Goal: Transaction & Acquisition: Purchase product/service

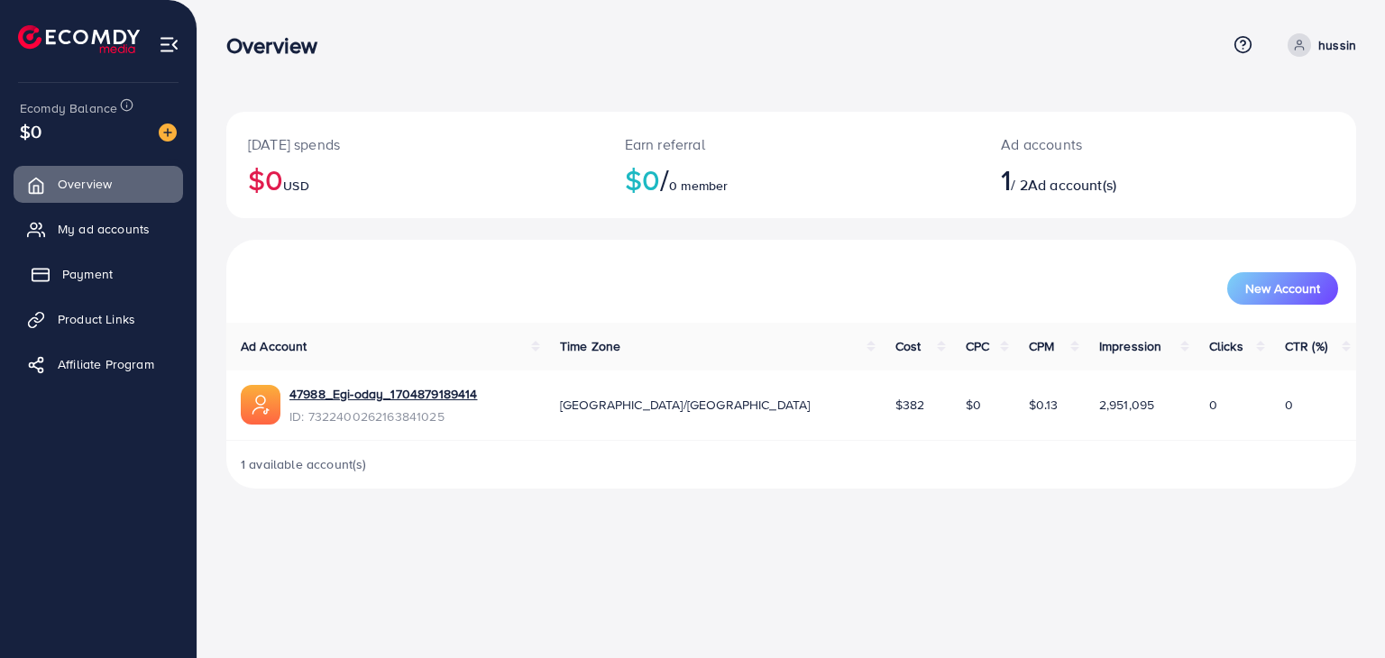
click at [104, 261] on link "Payment" at bounding box center [98, 274] width 169 height 36
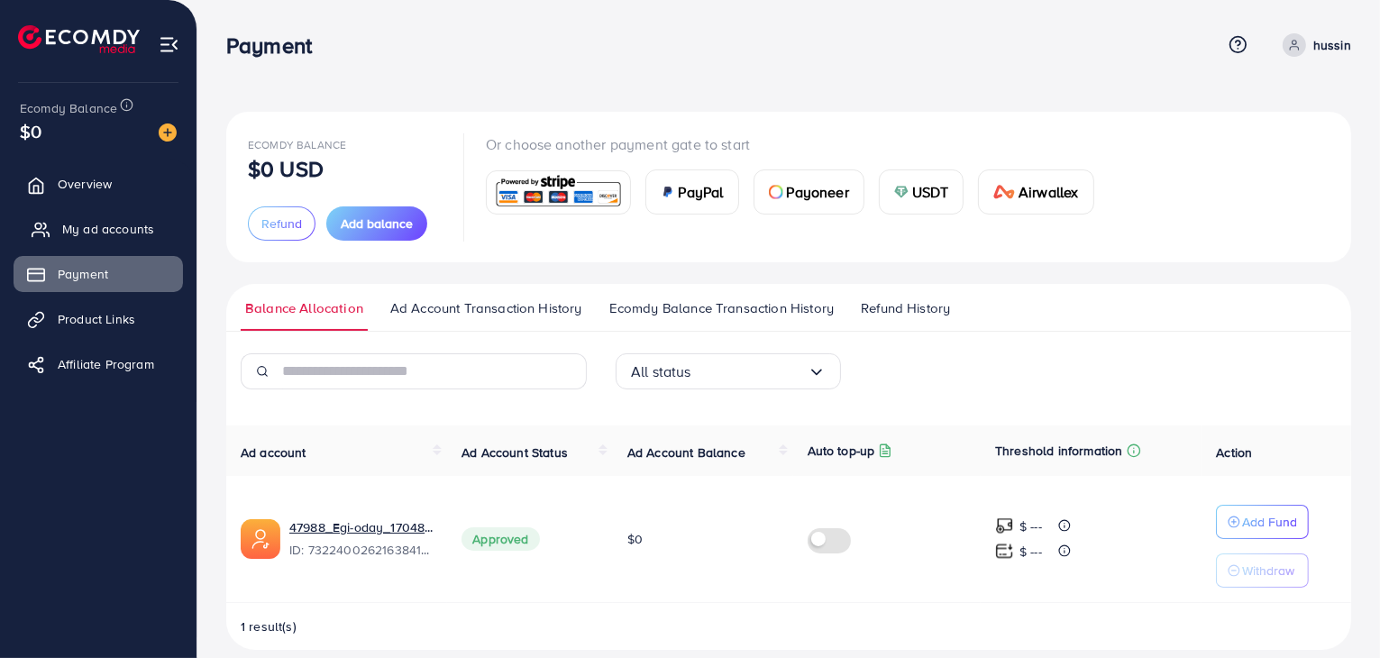
click at [121, 224] on span "My ad accounts" at bounding box center [108, 229] width 92 height 18
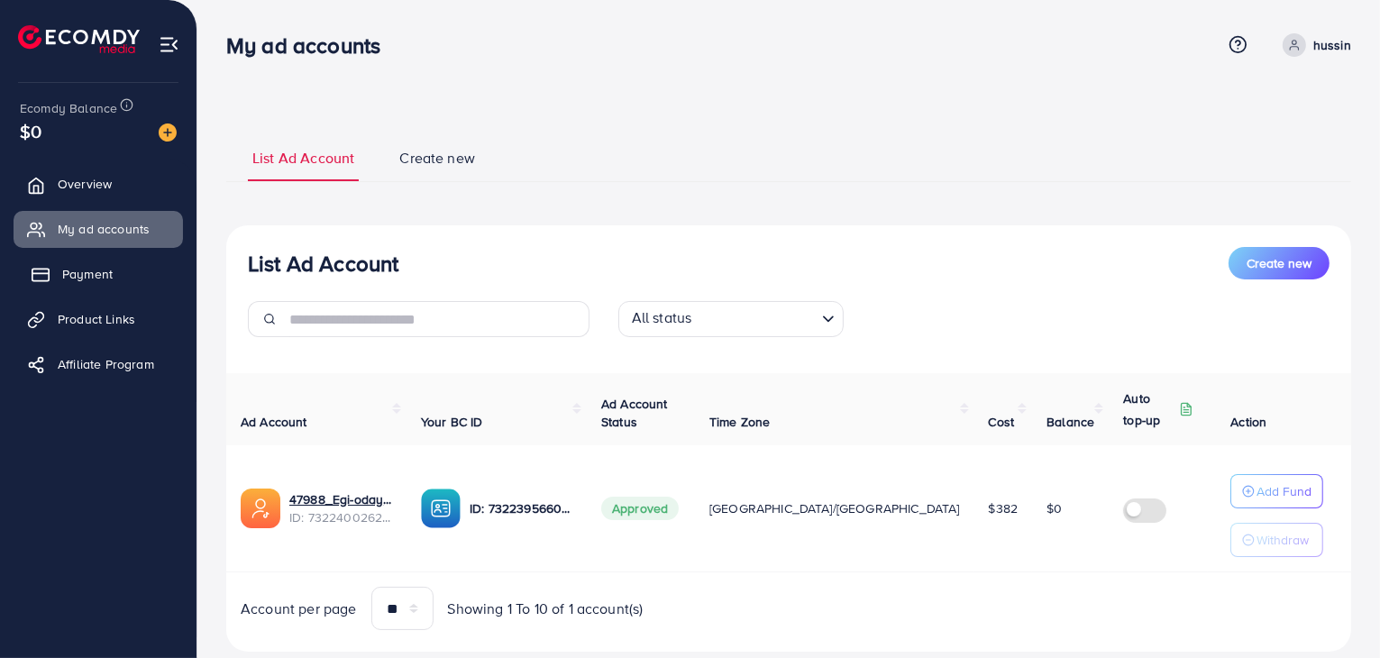
click at [95, 271] on span "Payment" at bounding box center [87, 274] width 50 height 18
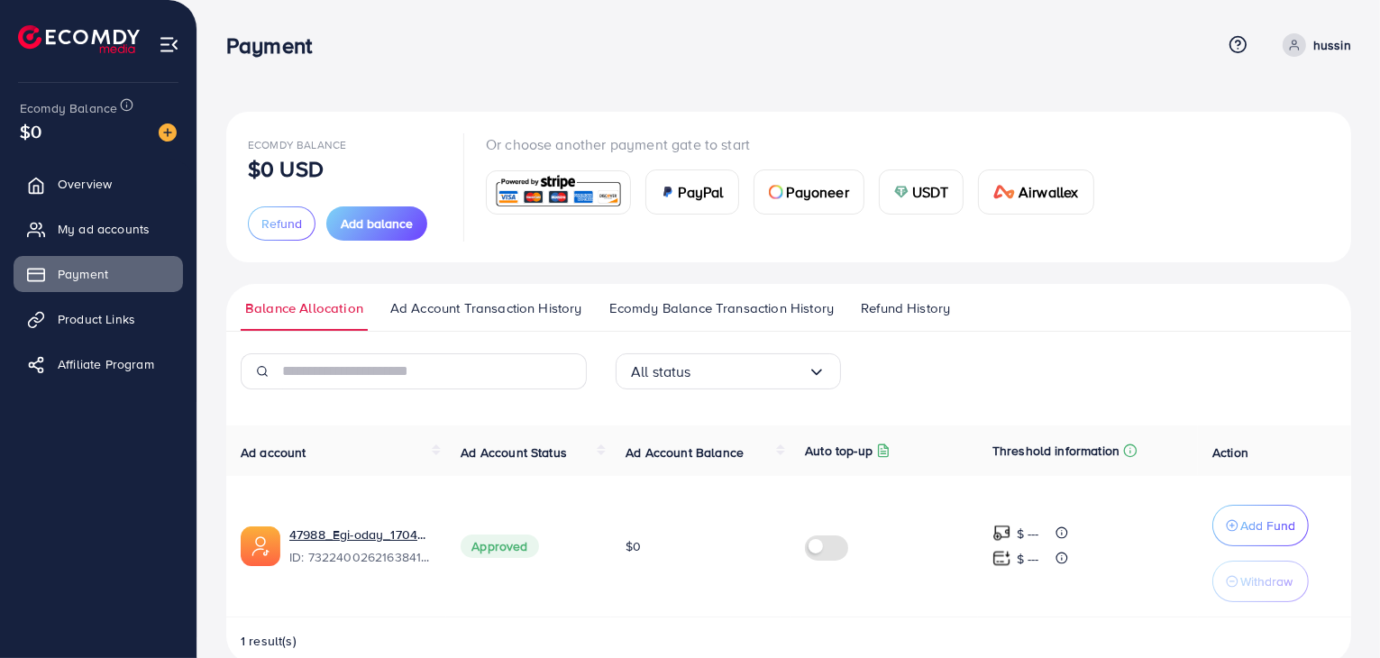
scroll to position [34, 0]
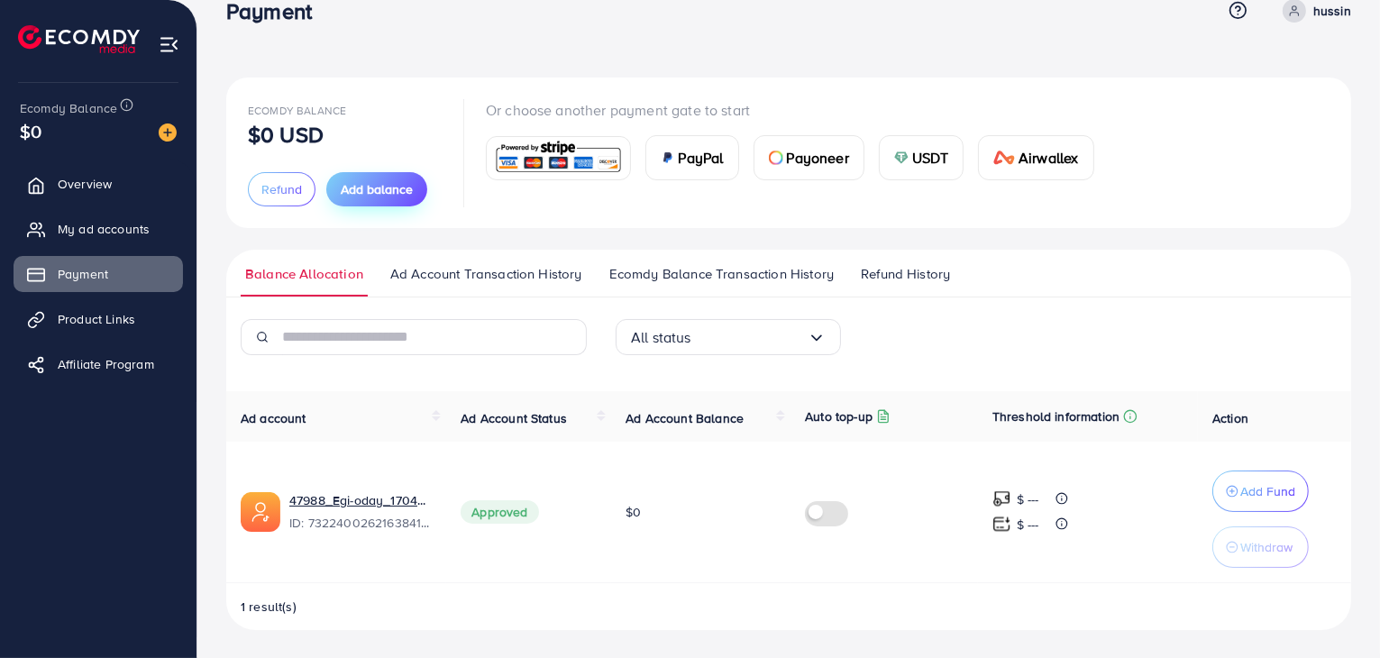
click at [375, 195] on span "Add balance" at bounding box center [377, 189] width 72 height 18
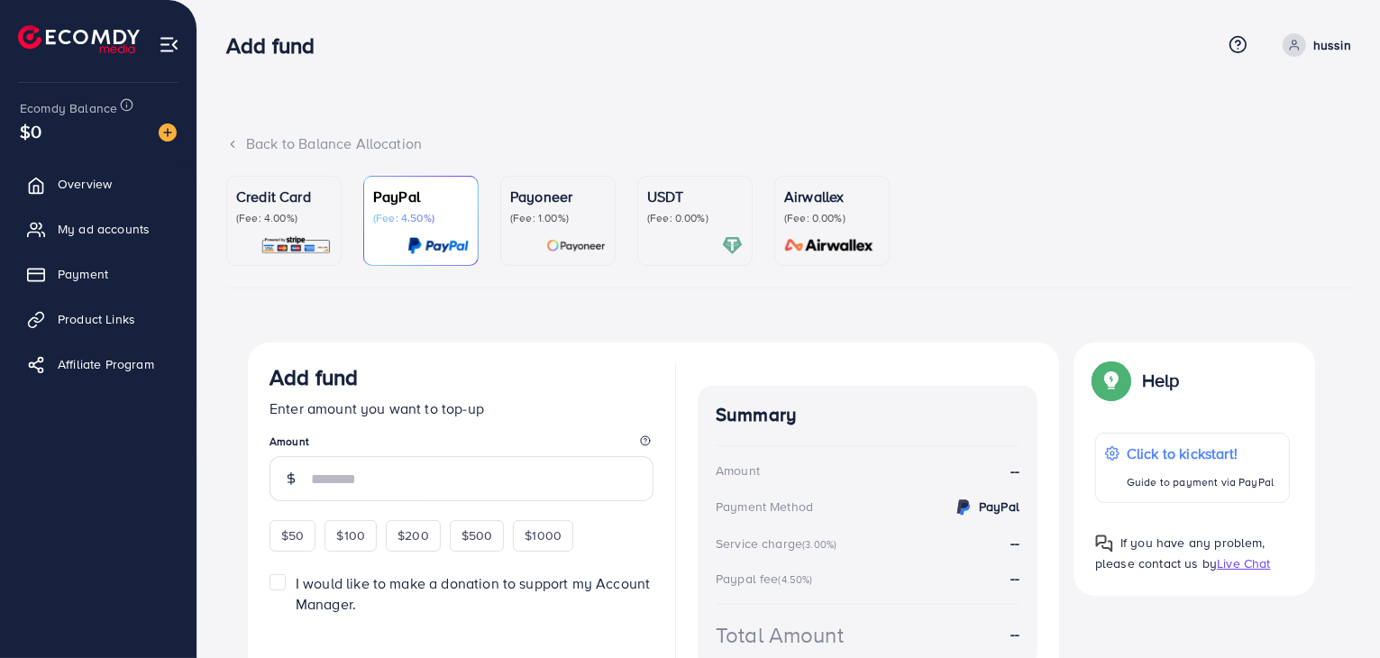
scroll to position [101, 0]
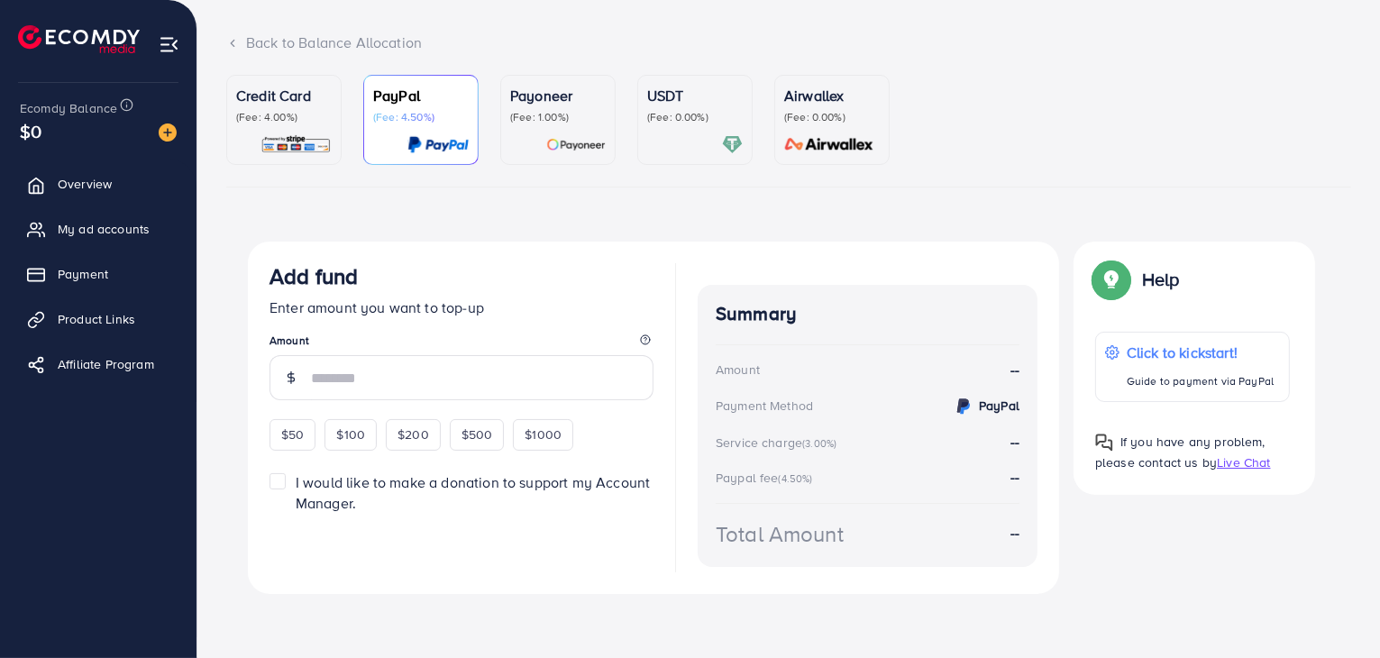
click at [256, 117] on p "(Fee: 4.00%)" at bounding box center [284, 117] width 96 height 14
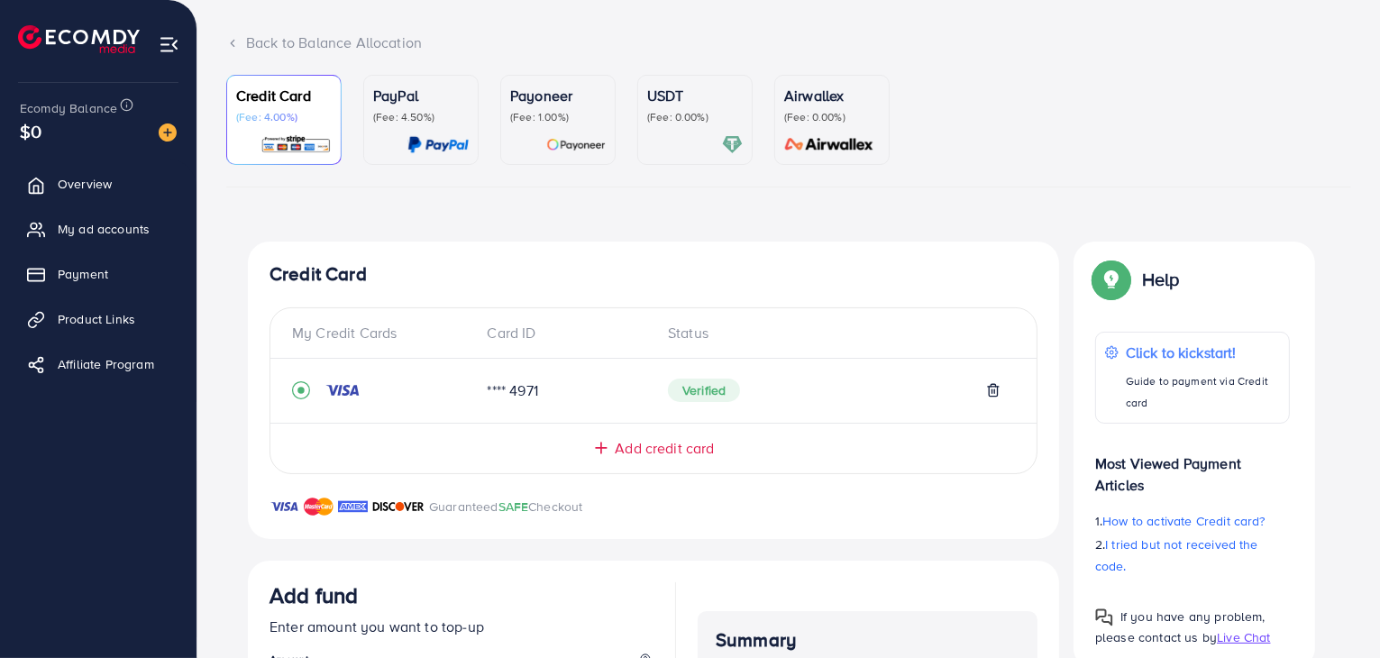
click at [624, 446] on span "Add credit card" at bounding box center [664, 448] width 99 height 21
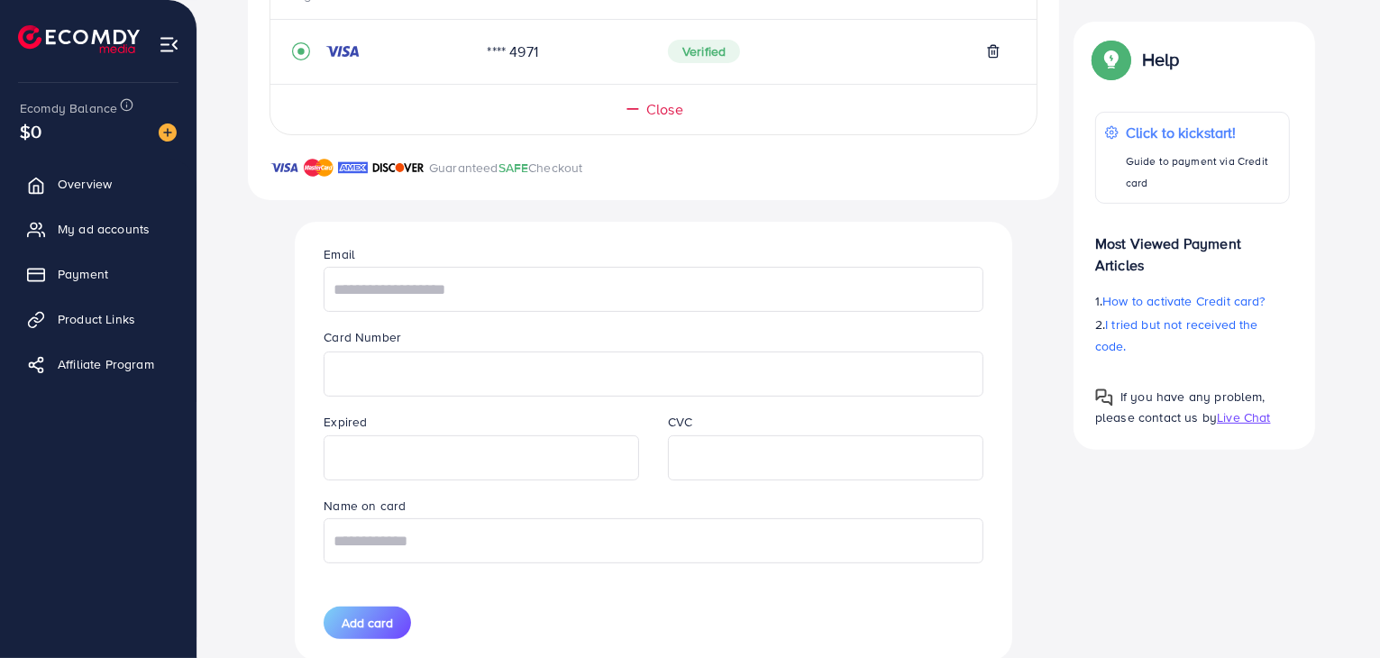
scroll to position [321, 0]
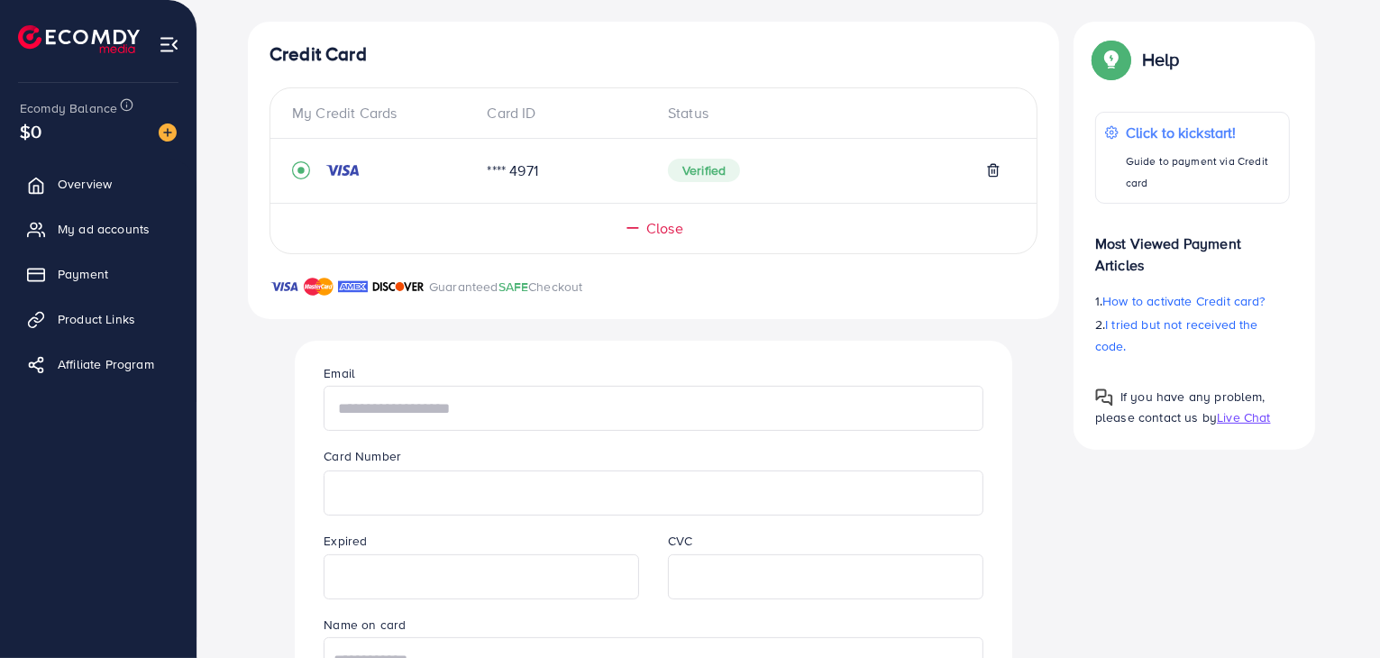
click at [530, 419] on input "text" at bounding box center [653, 408] width 659 height 45
click at [524, 412] on input "**********" at bounding box center [653, 411] width 659 height 45
type input "*"
type input "**********"
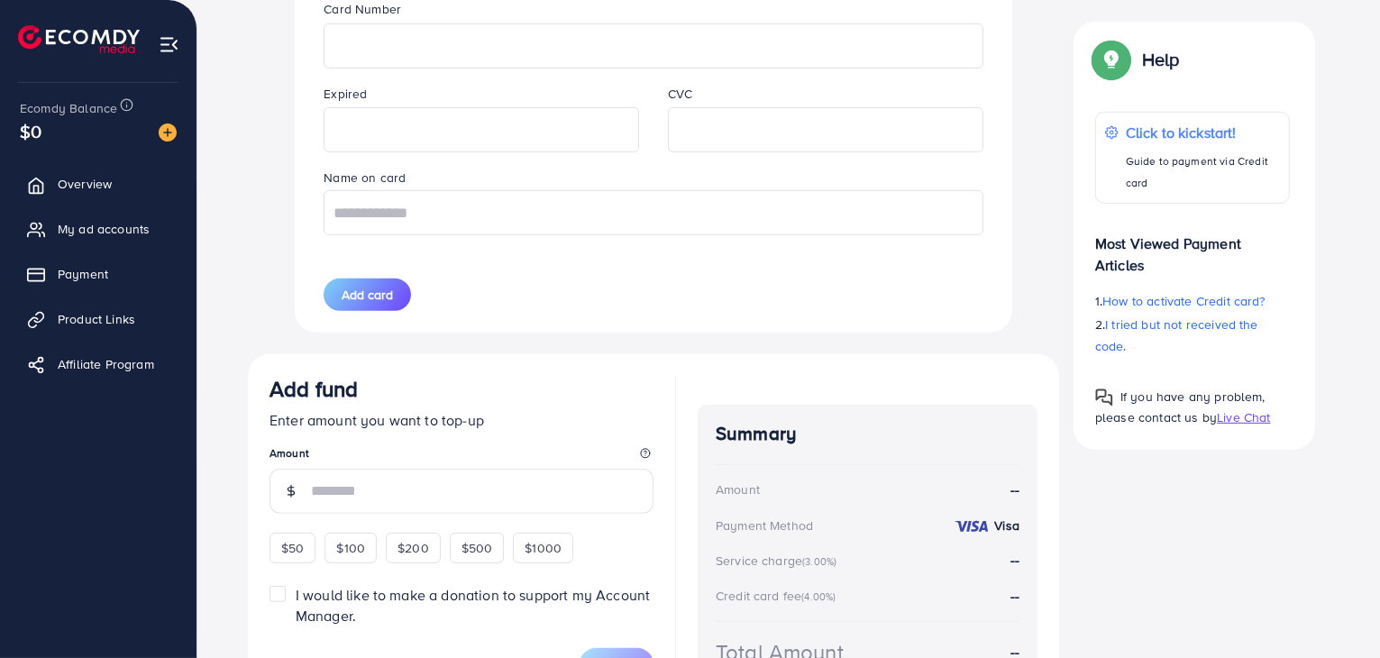
scroll to position [826, 0]
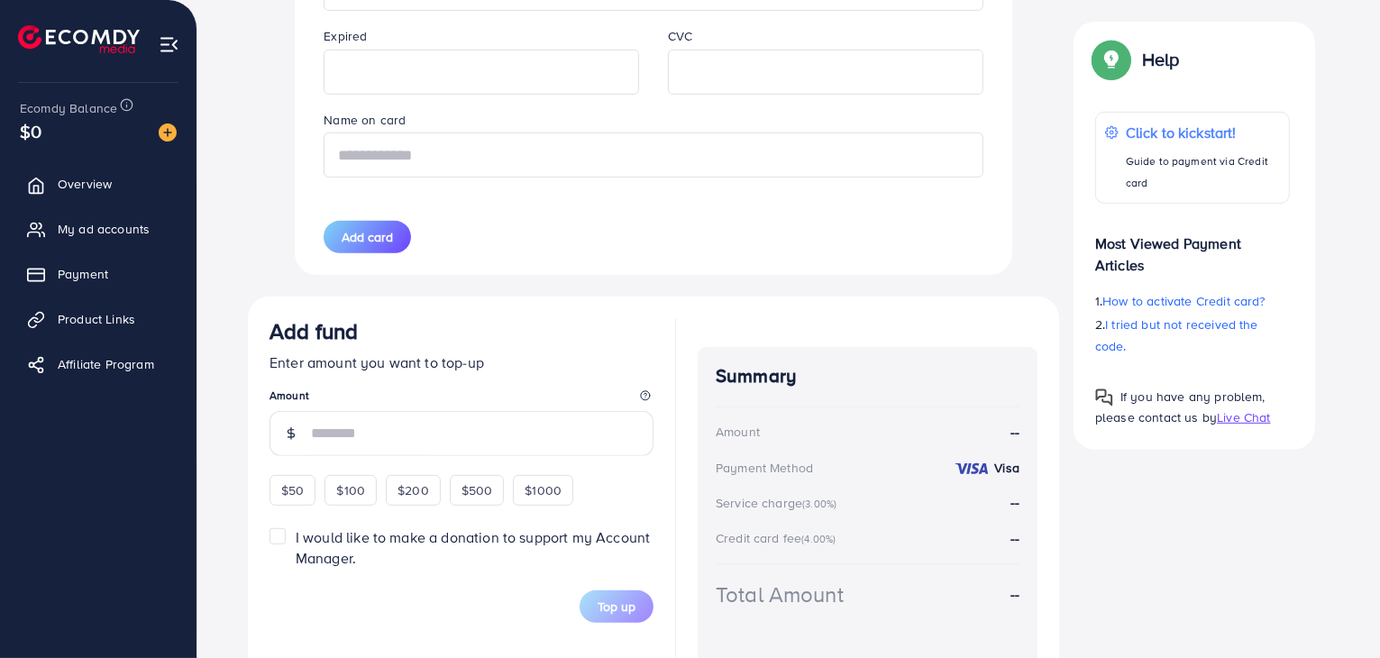
click at [602, 134] on input "text" at bounding box center [653, 155] width 659 height 45
type input "**********"
click at [364, 226] on button "Add card" at bounding box center [367, 237] width 87 height 32
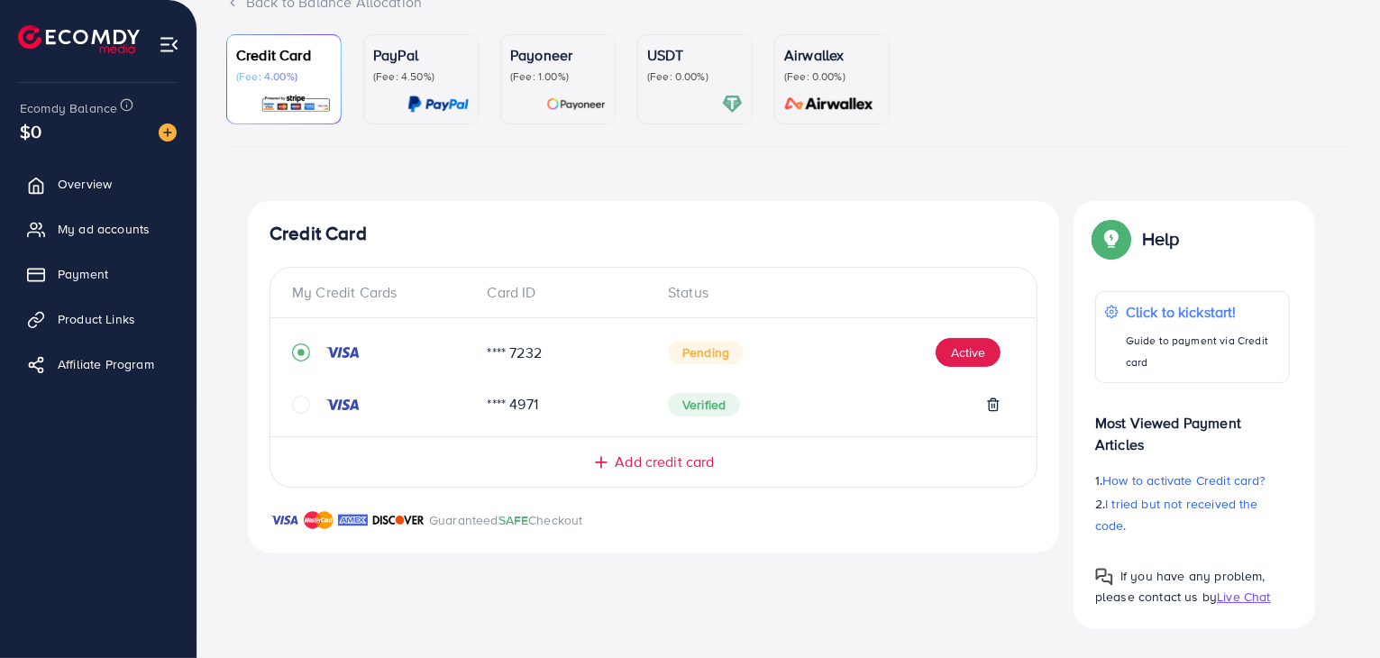
scroll to position [141, 0]
click at [966, 350] on button "Active" at bounding box center [968, 353] width 65 height 29
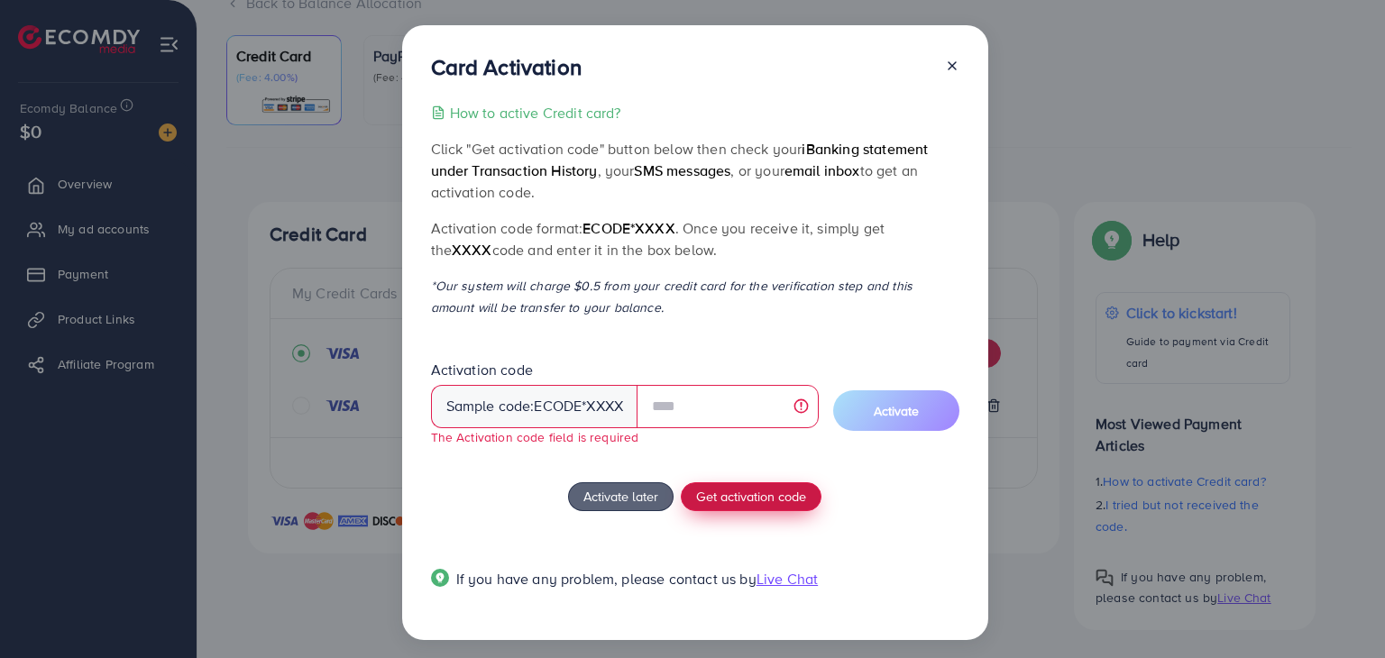
click at [743, 475] on div "How to active Credit card? Click "Get activation code" button below then check …" at bounding box center [695, 356] width 528 height 509
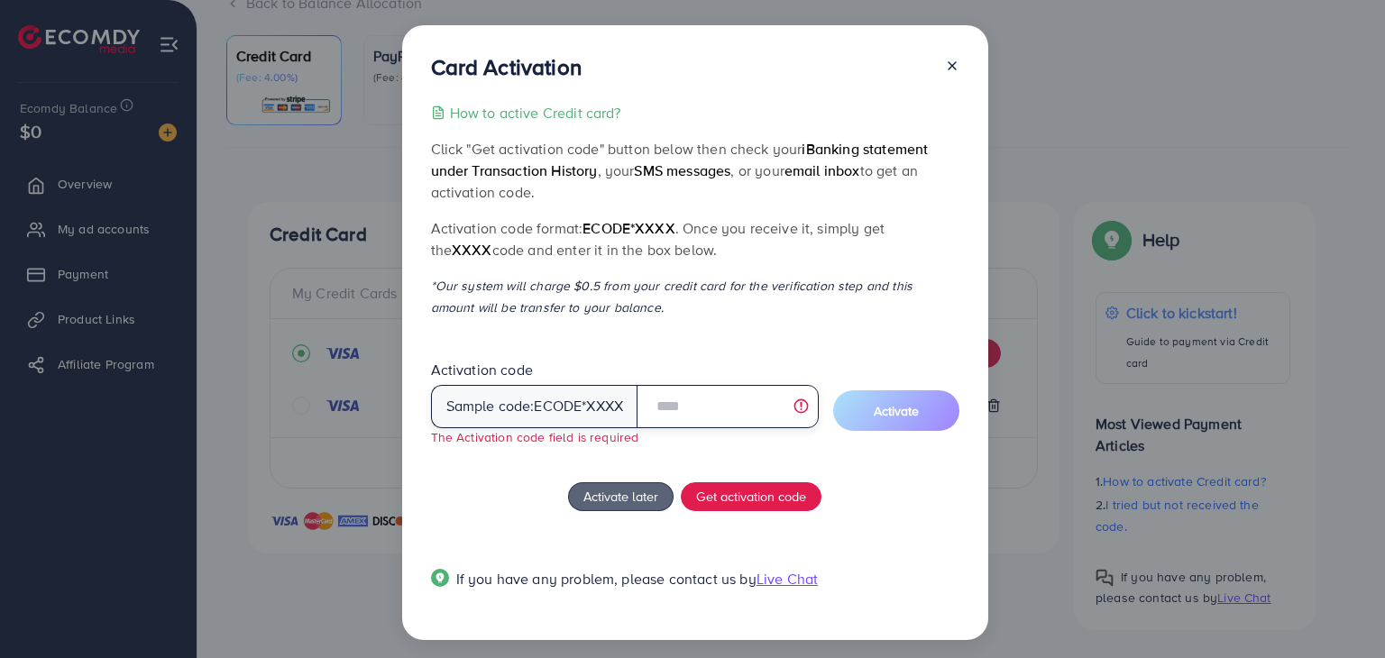
click at [674, 406] on input "text" at bounding box center [726, 406] width 181 height 43
click at [945, 67] on icon at bounding box center [952, 66] width 14 height 14
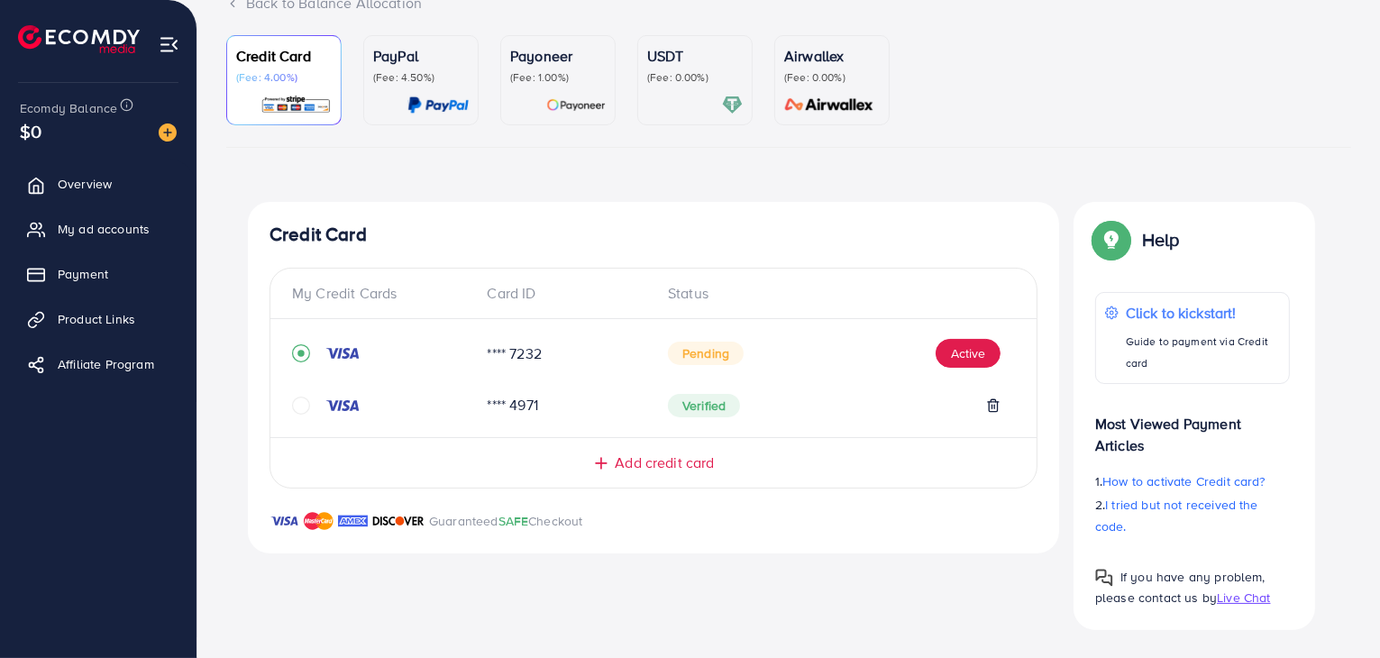
click at [693, 351] on span "Pending" at bounding box center [706, 353] width 76 height 23
click at [303, 405] on icon "circle" at bounding box center [301, 406] width 18 height 18
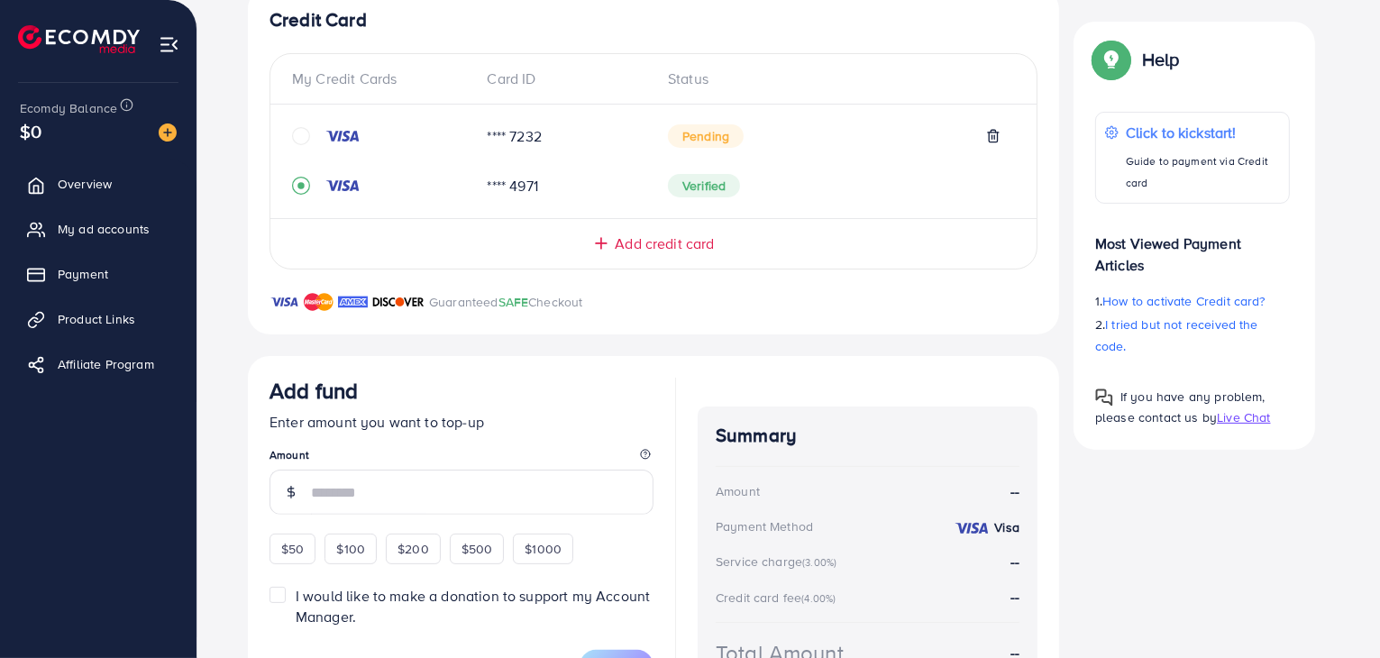
scroll to position [353, 0]
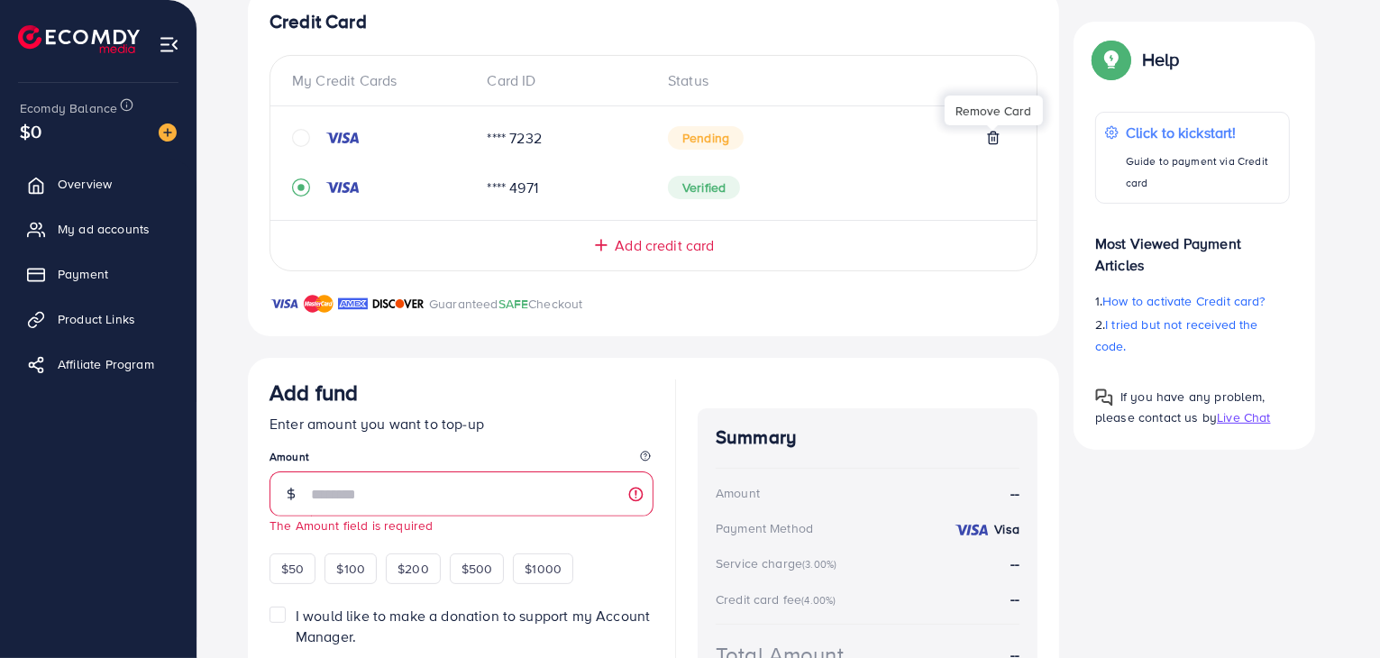
click at [997, 130] on div at bounding box center [993, 127] width 12 height 5
click at [992, 134] on polyline at bounding box center [993, 134] width 11 height 0
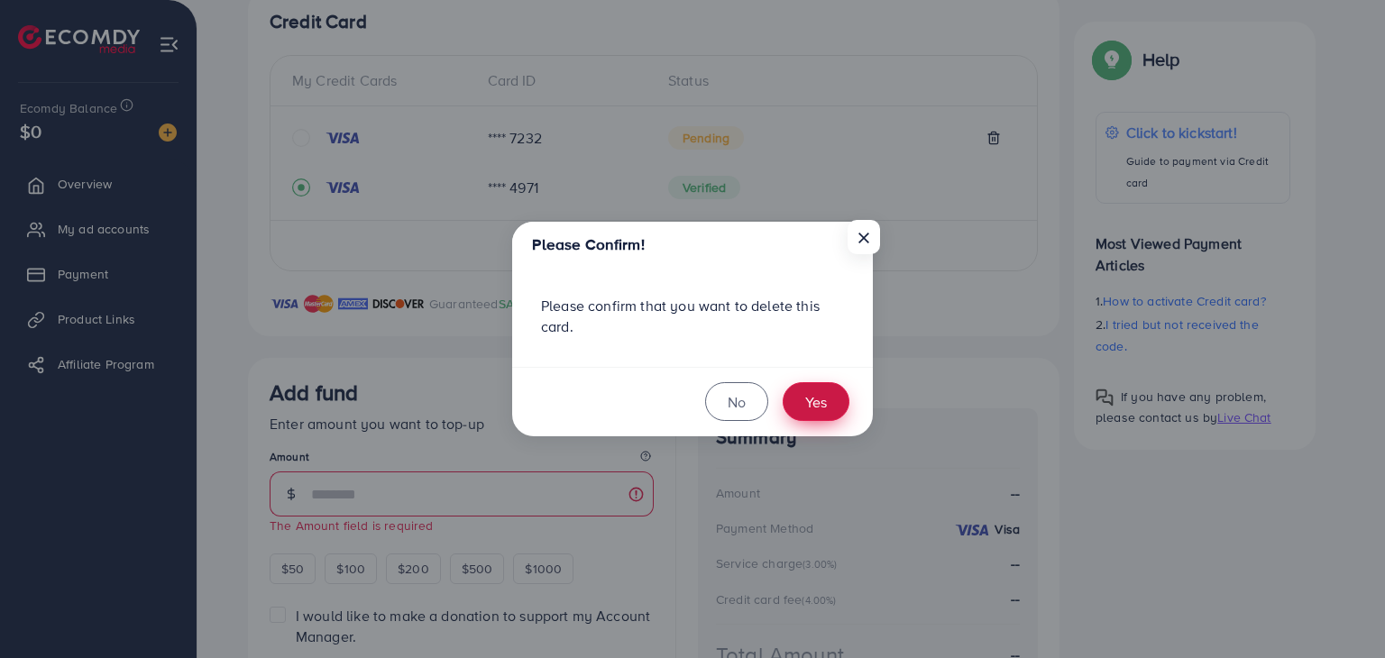
click at [819, 410] on button "Yes" at bounding box center [815, 401] width 67 height 39
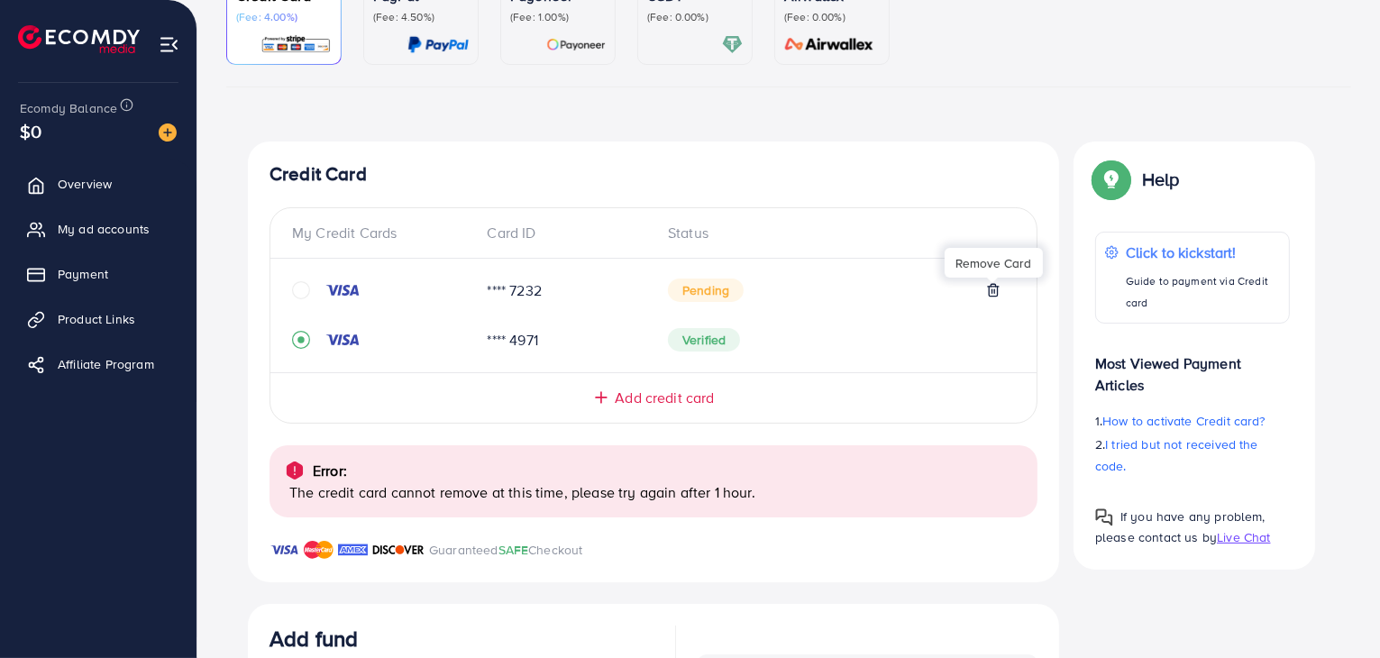
scroll to position [199, 0]
click at [311, 293] on div at bounding box center [382, 292] width 181 height 18
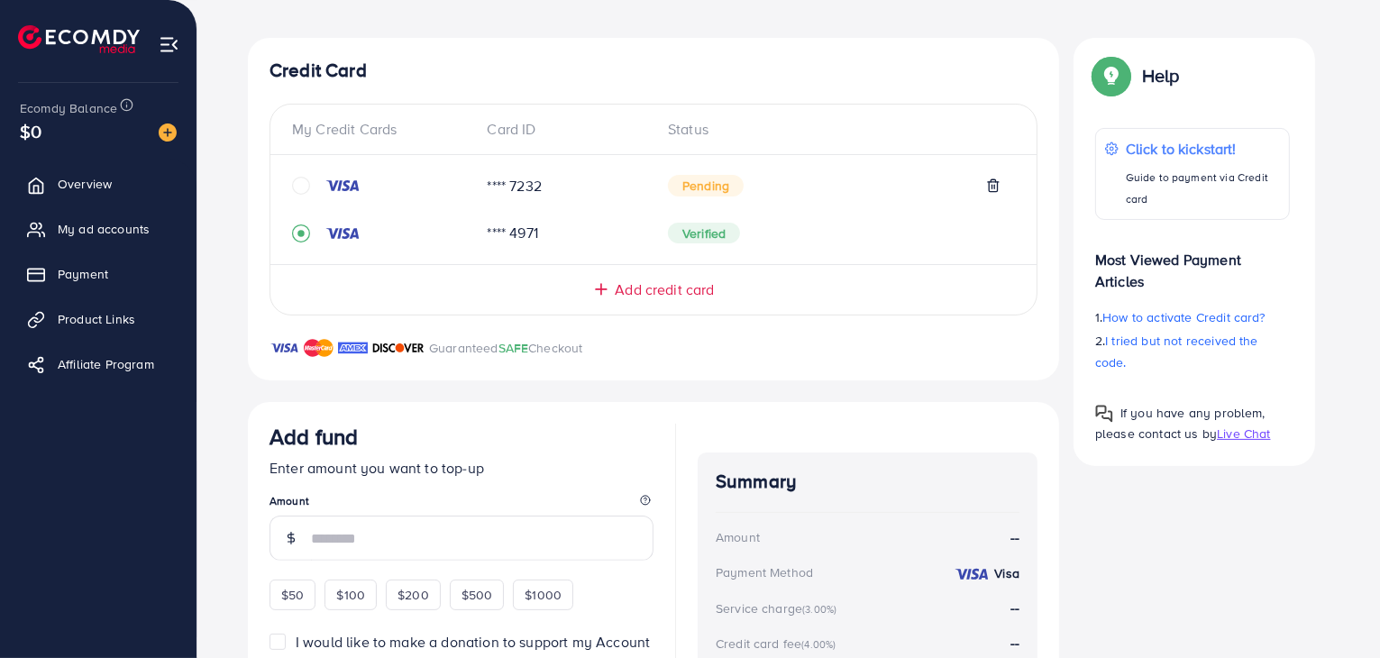
scroll to position [303, 0]
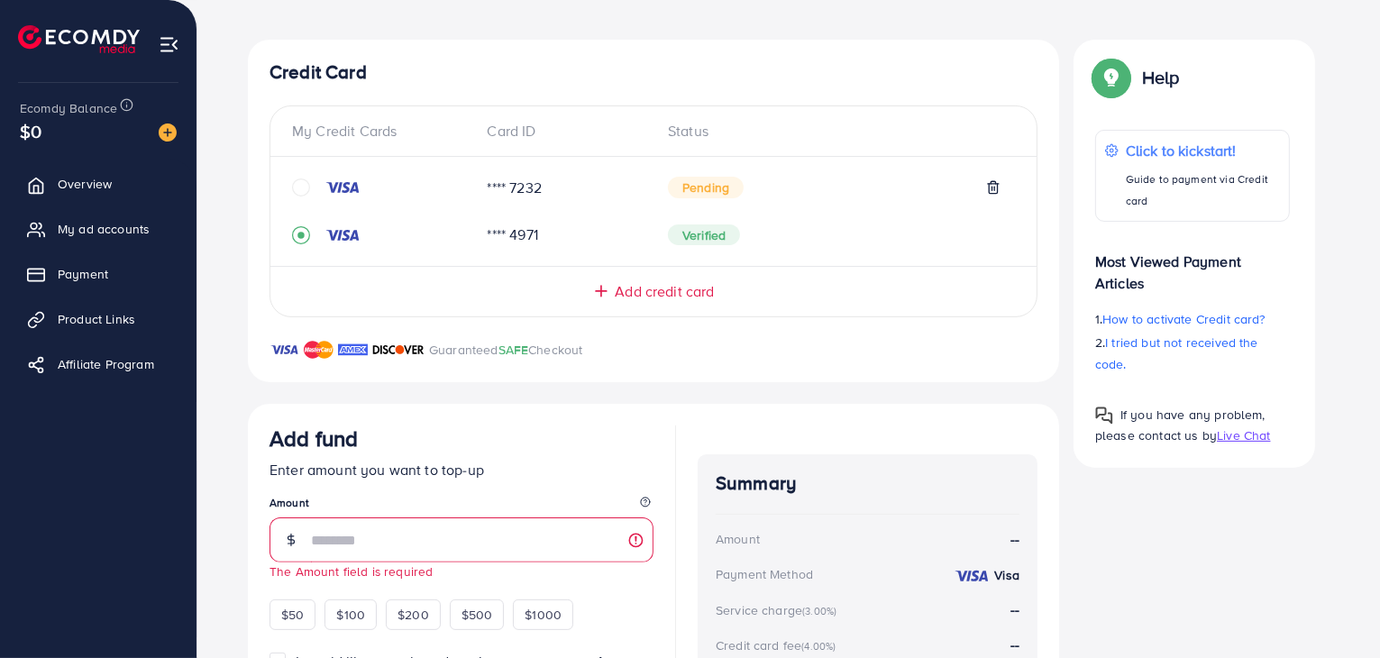
click at [297, 192] on icon "circle" at bounding box center [301, 187] width 18 height 18
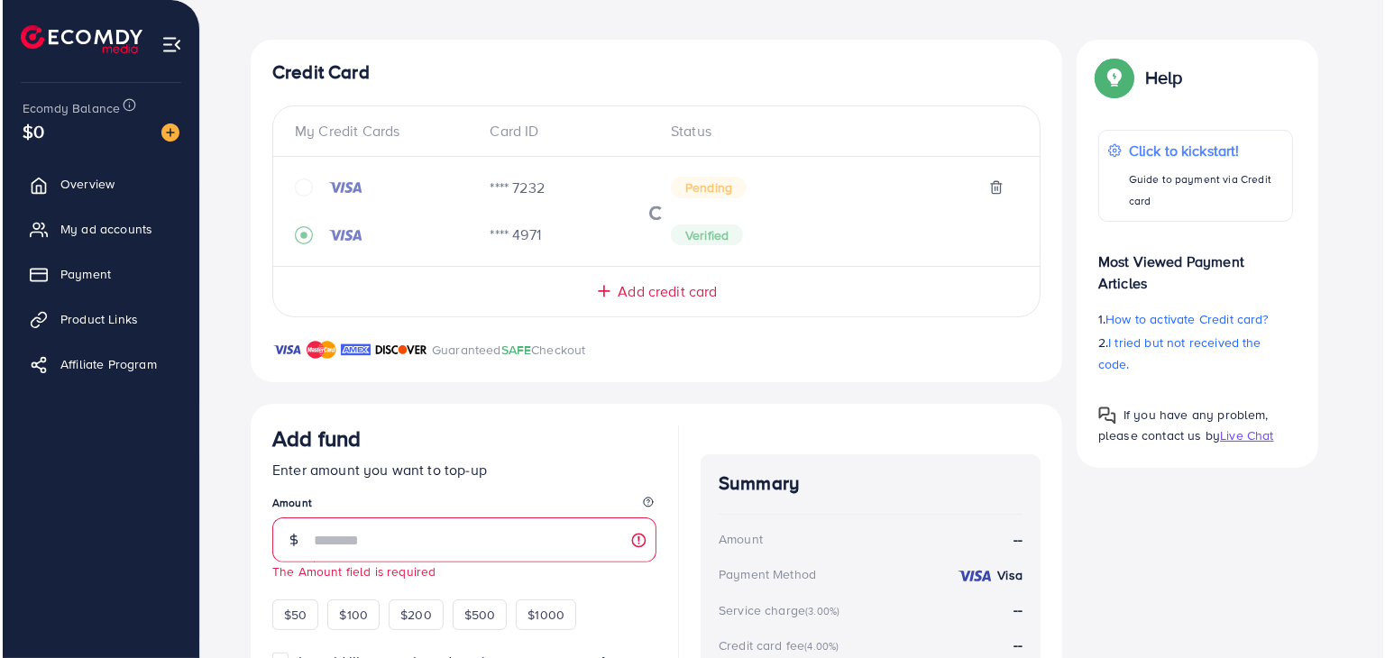
scroll to position [141, 0]
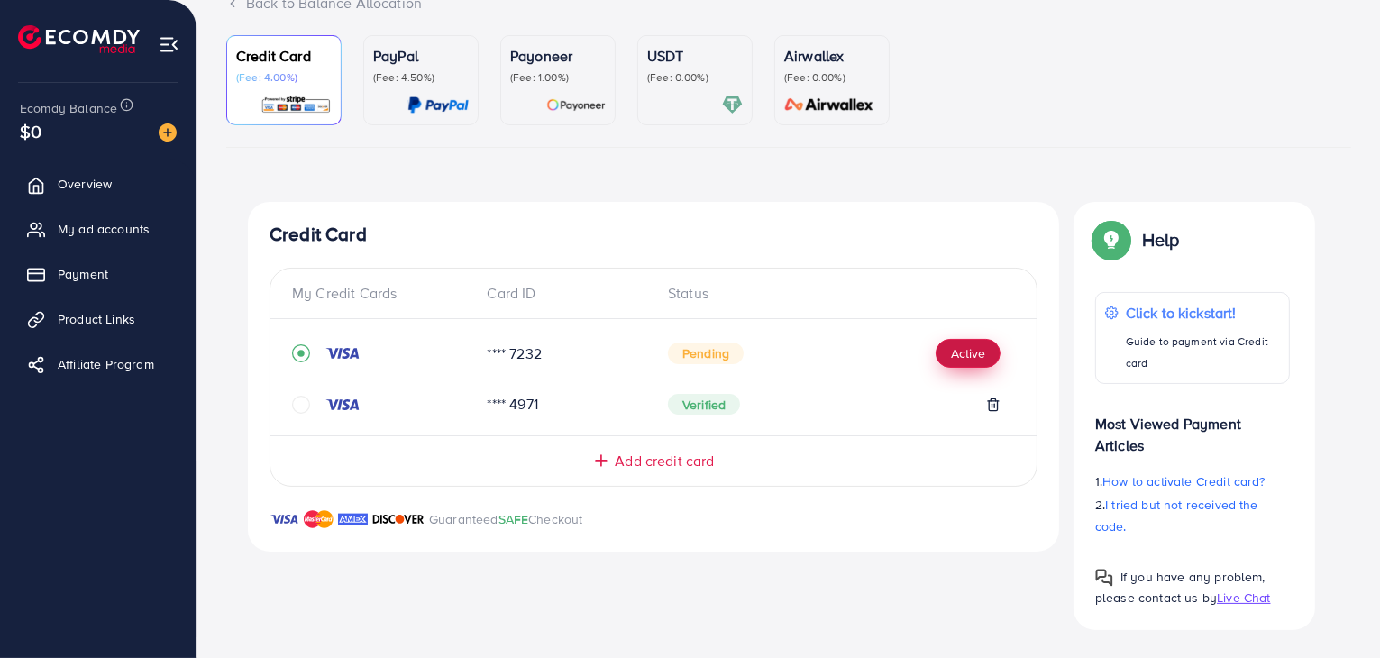
click at [954, 343] on button "Active" at bounding box center [968, 353] width 65 height 29
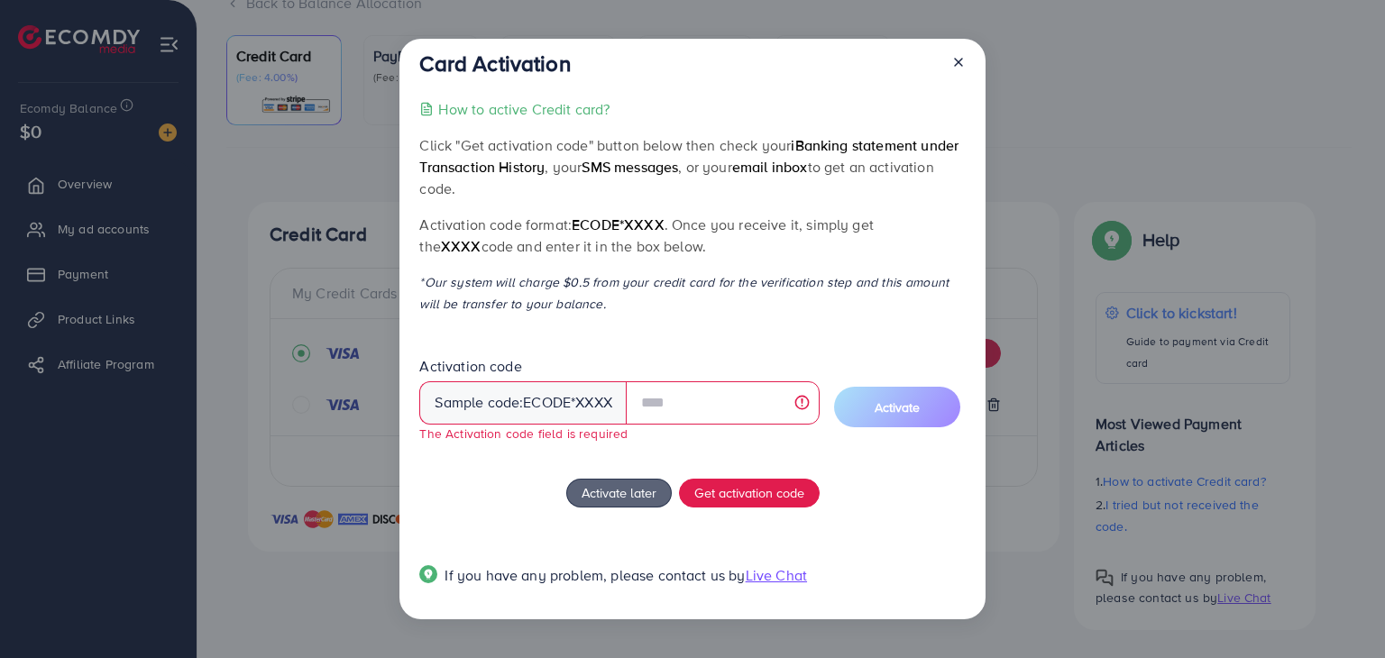
click at [956, 68] on icon at bounding box center [958, 62] width 14 height 14
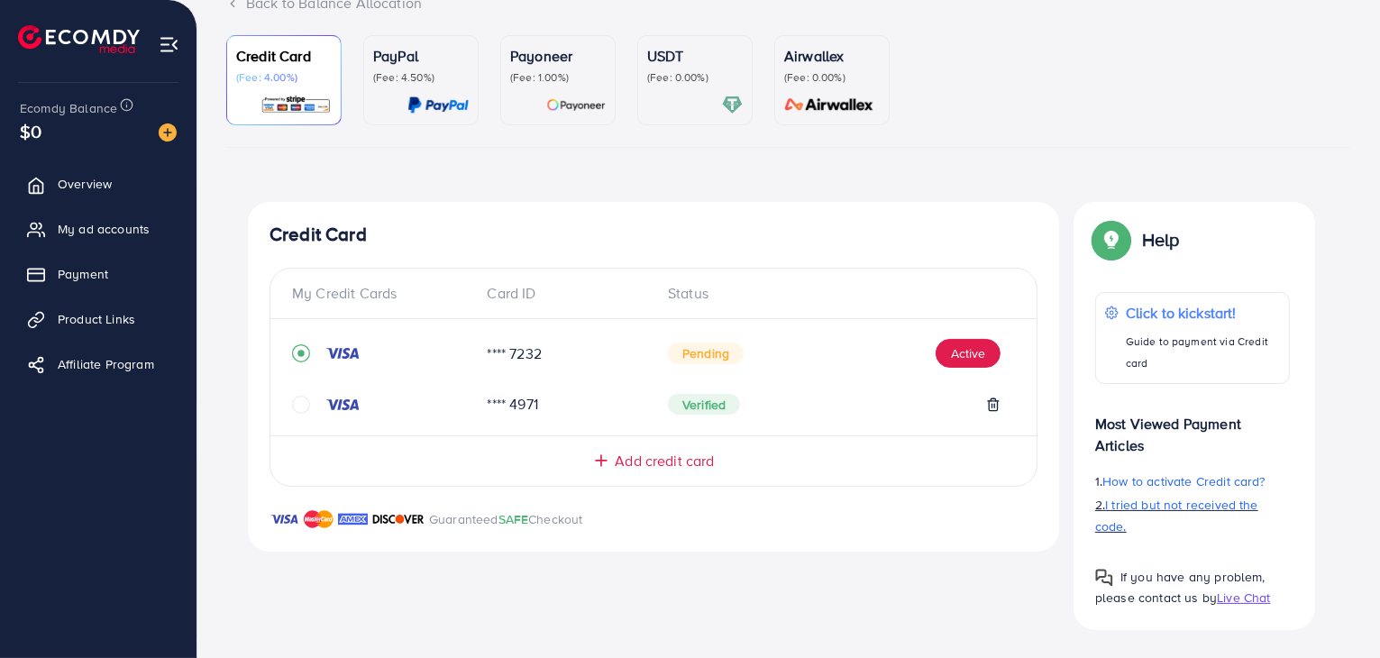
click at [1192, 499] on span "I tried but not received the code." at bounding box center [1176, 516] width 163 height 40
click at [956, 349] on button "Active" at bounding box center [968, 353] width 65 height 29
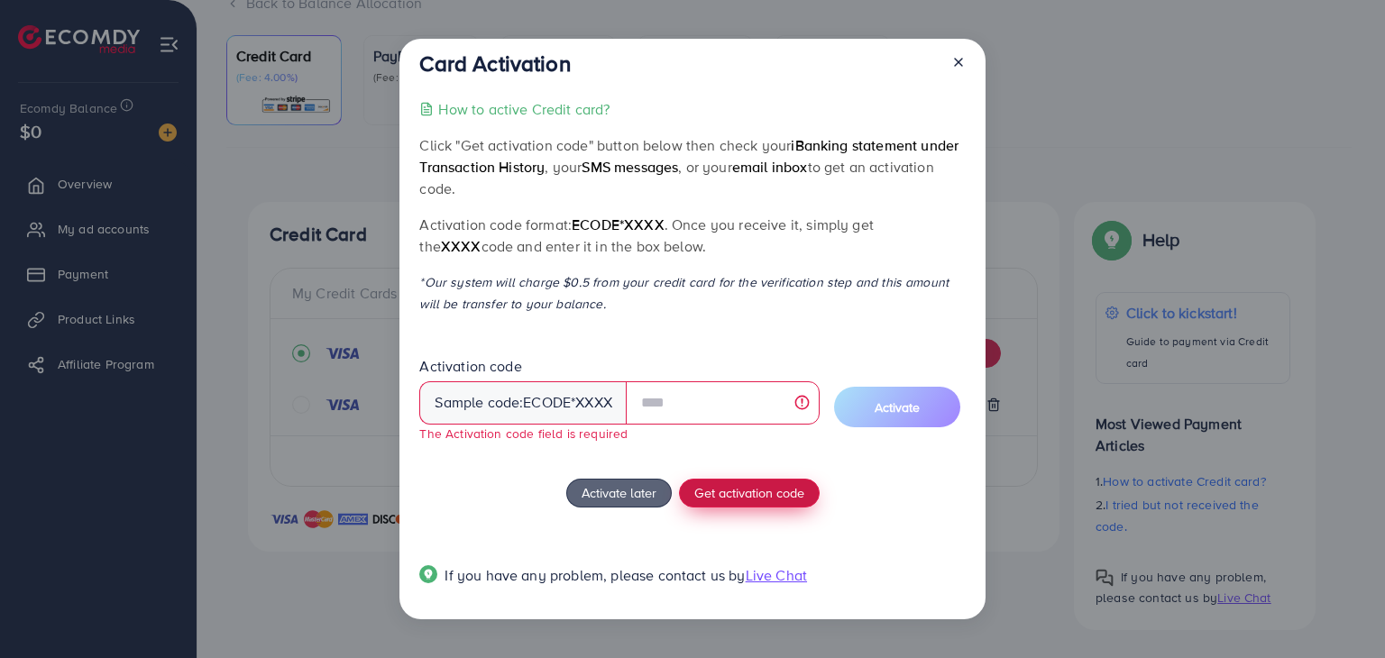
click at [751, 484] on span "Get activation code" at bounding box center [749, 492] width 110 height 19
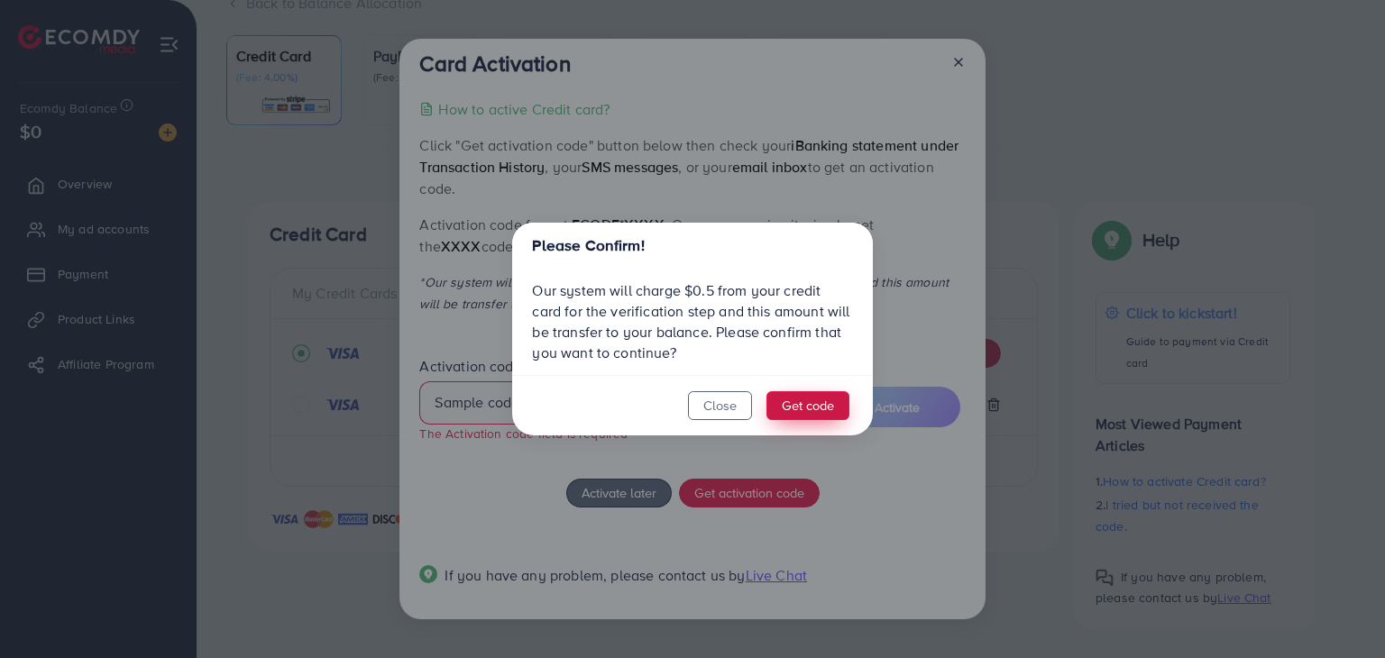
click at [803, 401] on button "Get code" at bounding box center [807, 405] width 83 height 29
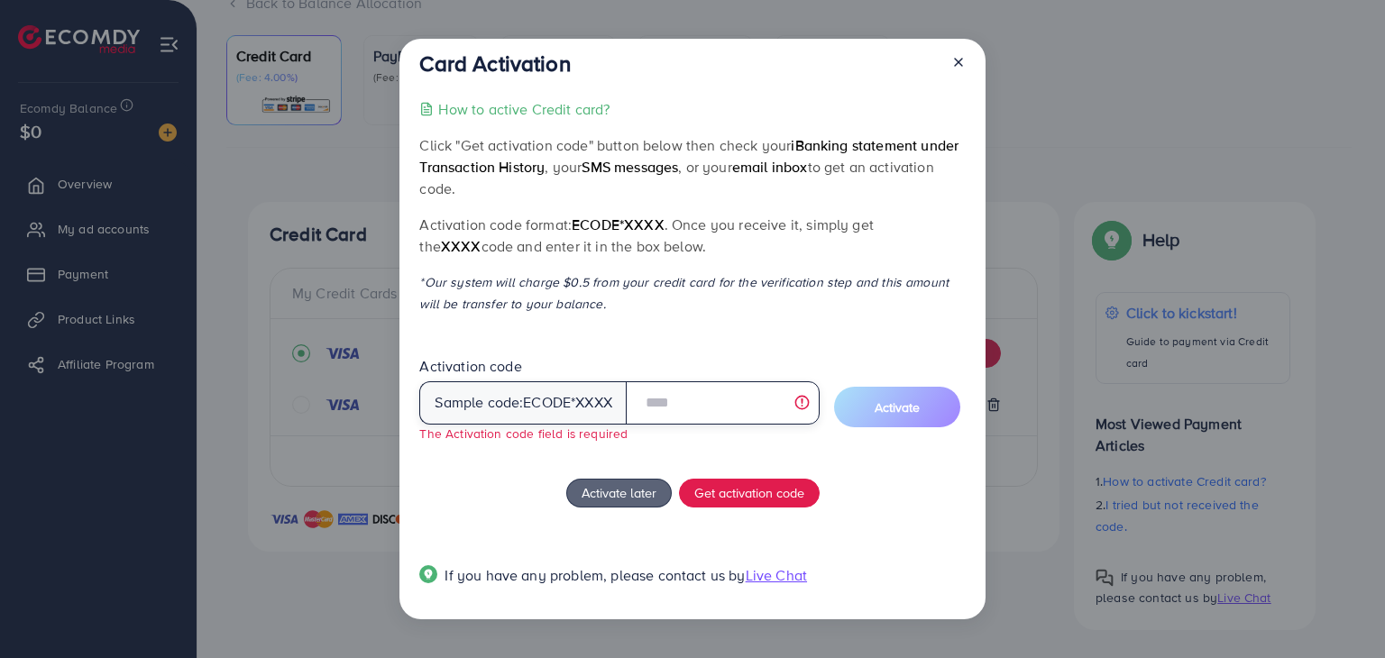
click at [682, 397] on input "text" at bounding box center [723, 402] width 194 height 43
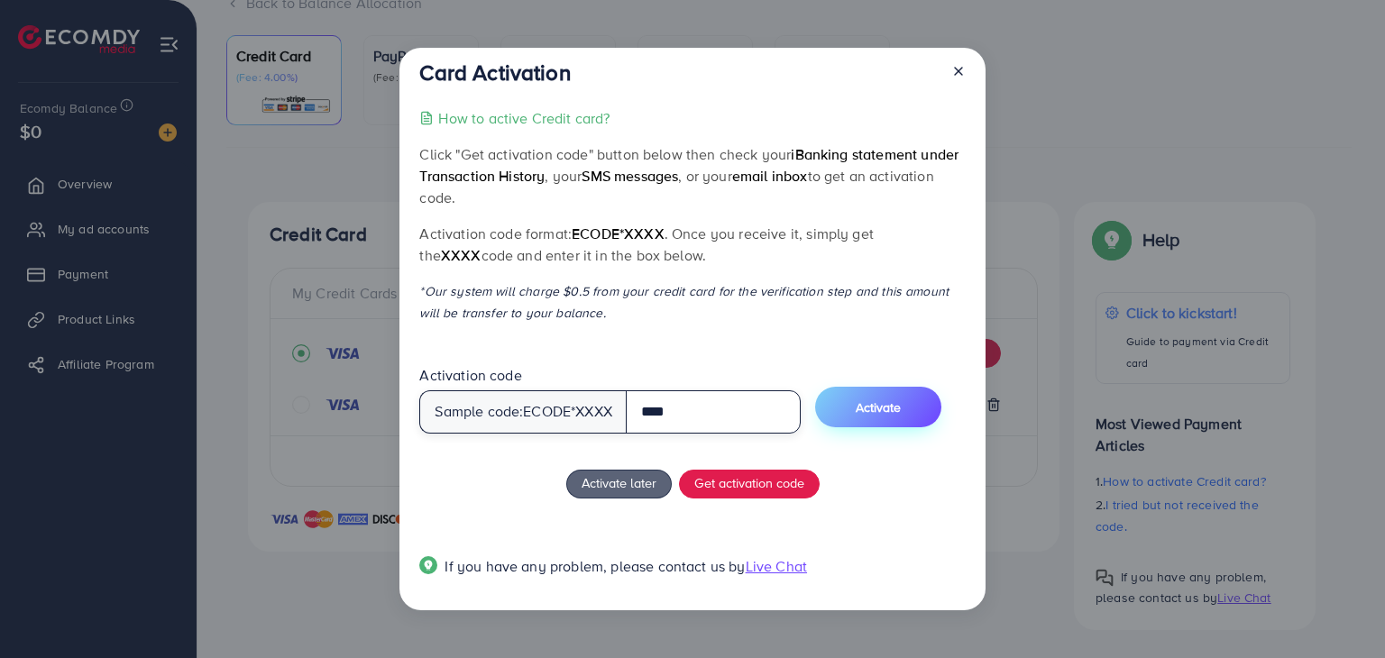
type input "****"
click at [887, 407] on span "Activate" at bounding box center [878, 407] width 45 height 18
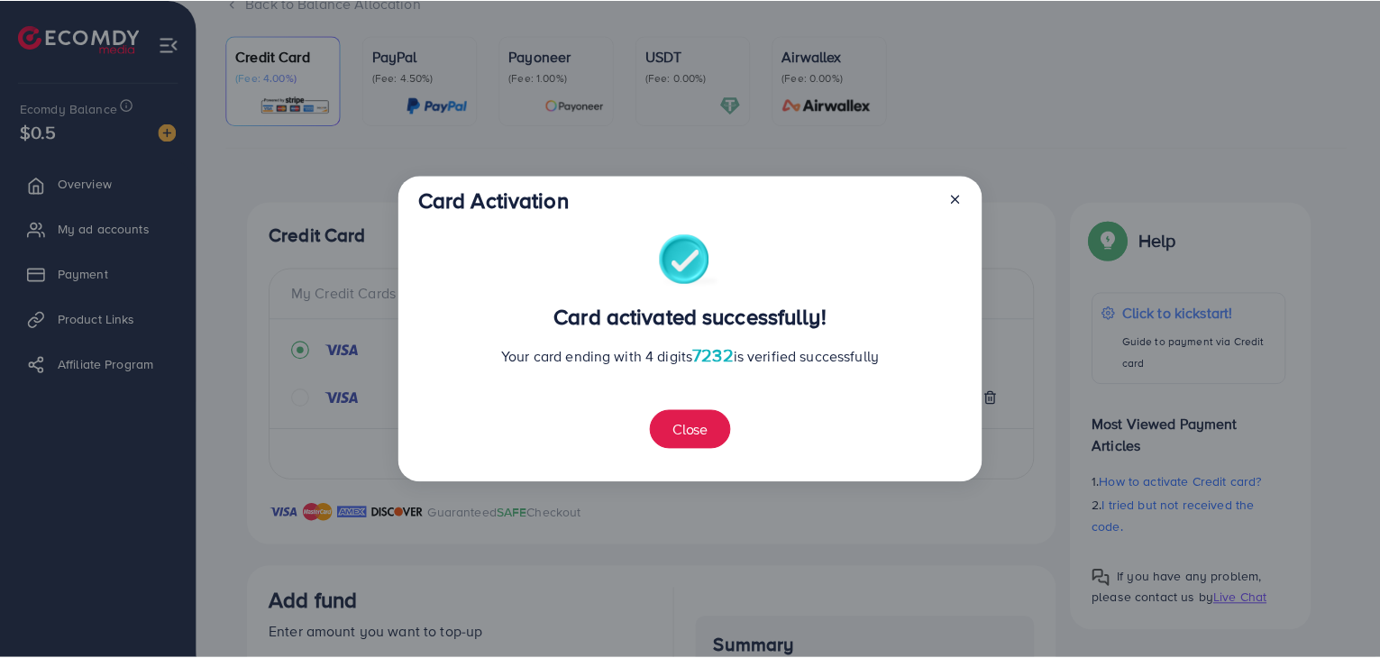
scroll to position [472, 0]
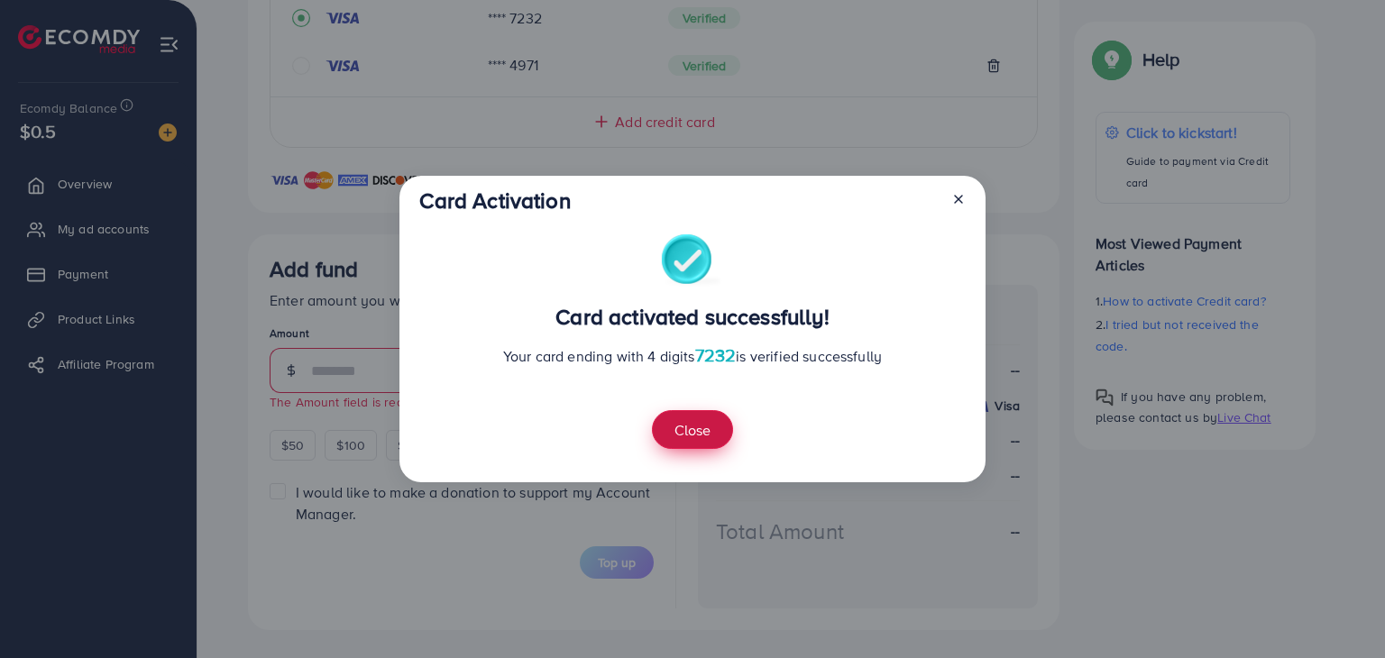
click at [698, 425] on button "Close" at bounding box center [692, 429] width 81 height 39
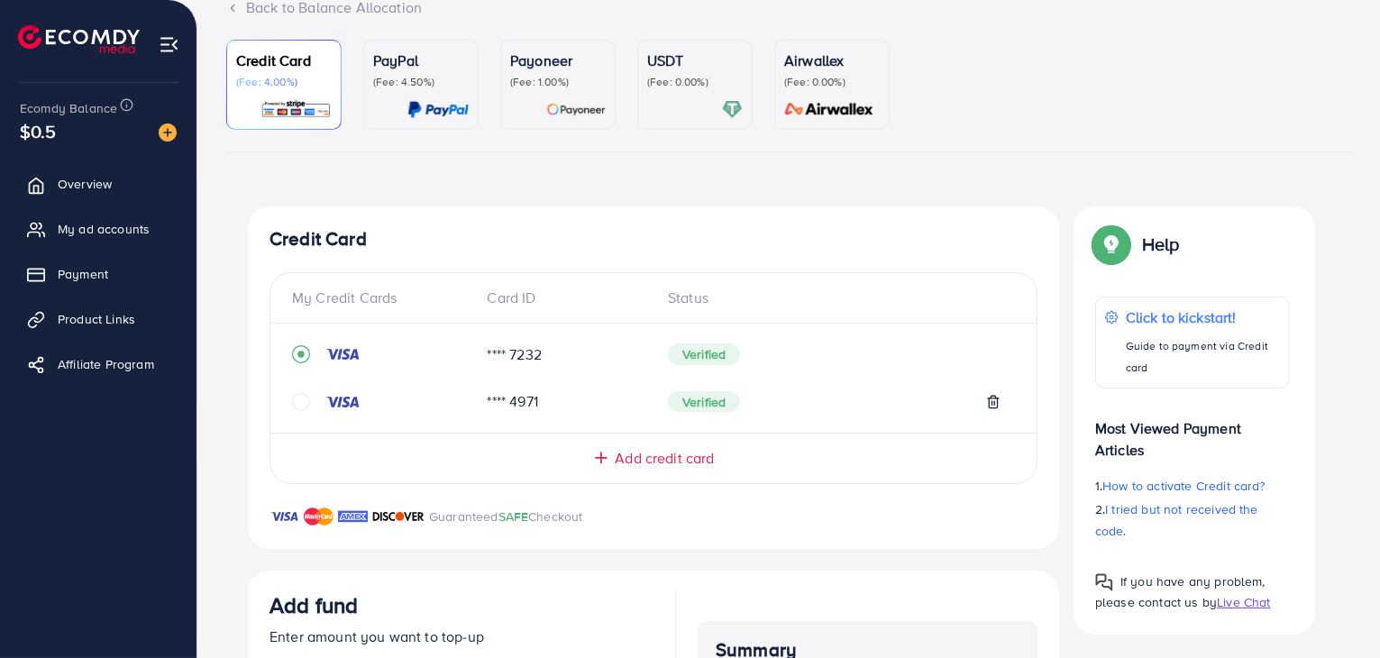
scroll to position [135, 0]
click at [999, 396] on icon at bounding box center [993, 403] width 14 height 14
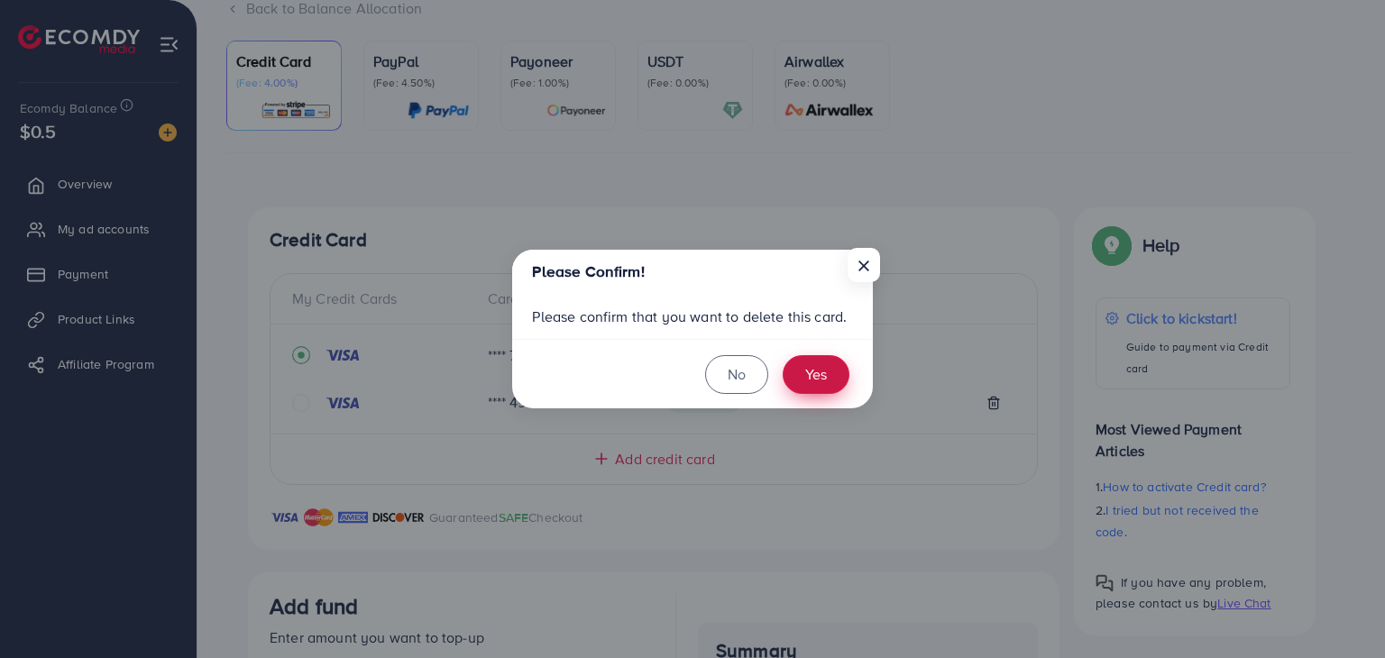
click at [822, 376] on button "Yes" at bounding box center [815, 374] width 67 height 39
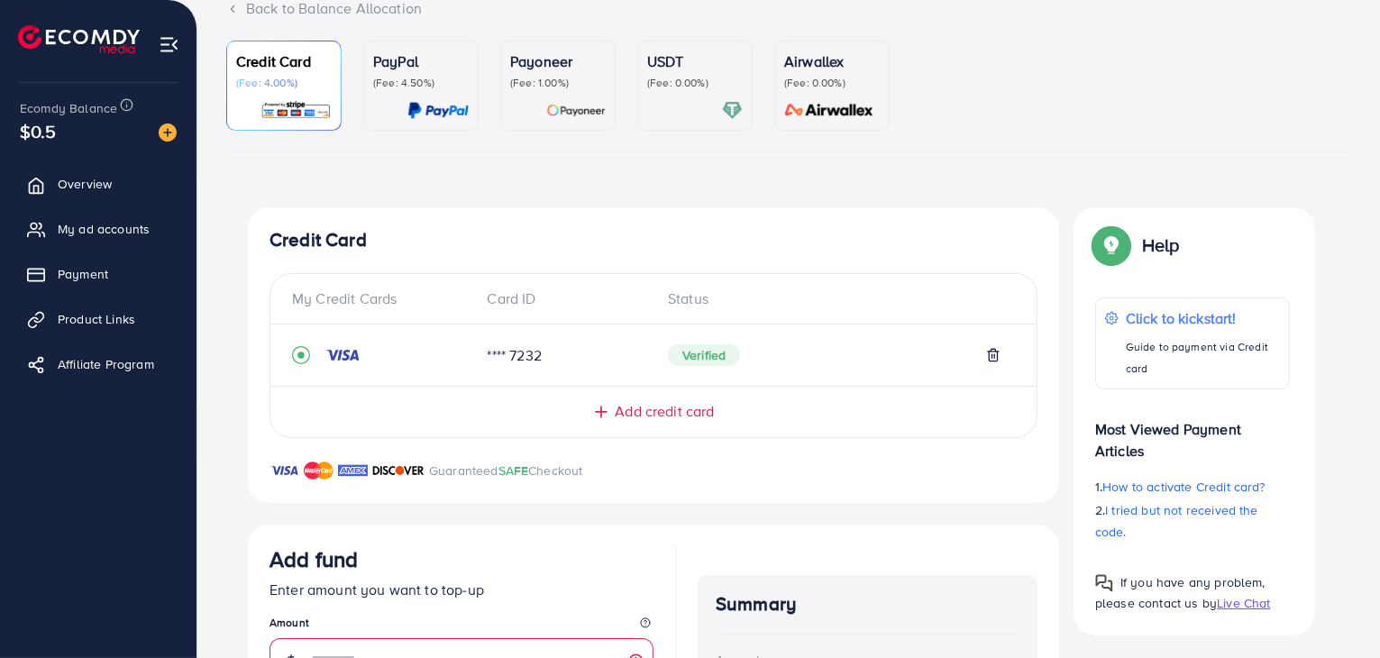
scroll to position [425, 0]
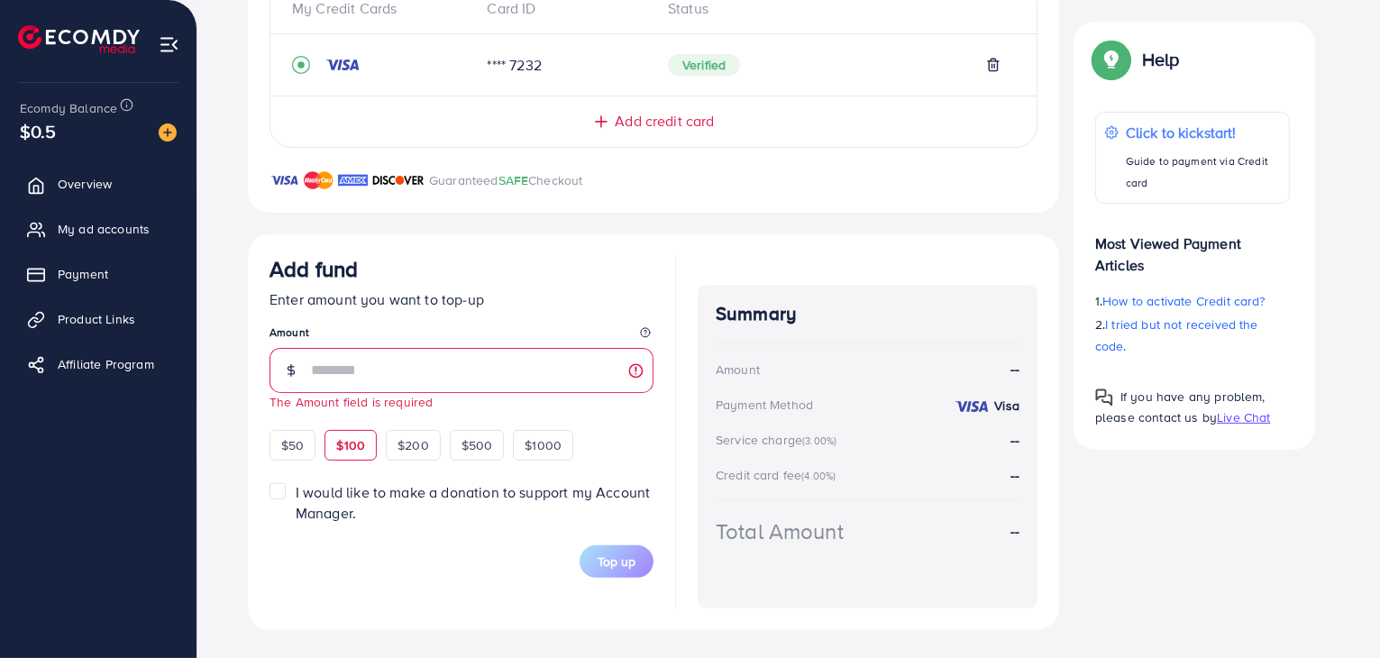
click at [353, 451] on span "$100" at bounding box center [350, 445] width 29 height 18
type input "***"
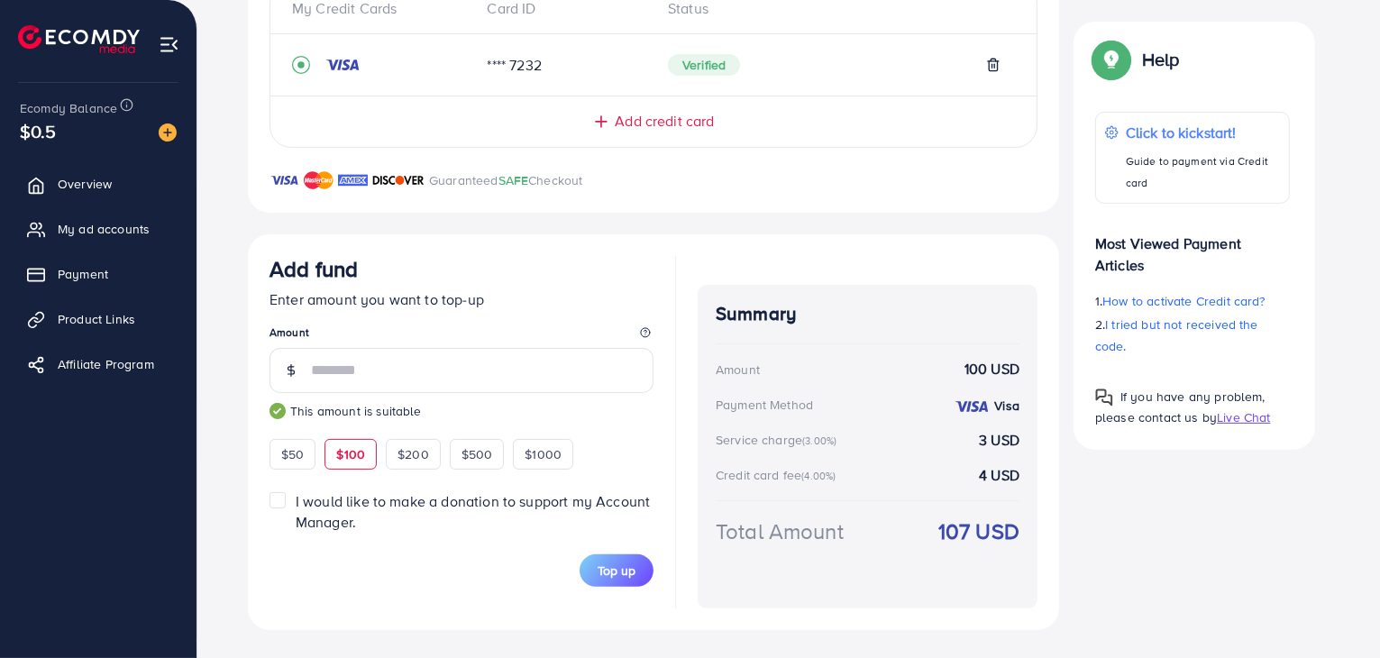
scroll to position [0, 0]
